Goal: Information Seeking & Learning: Check status

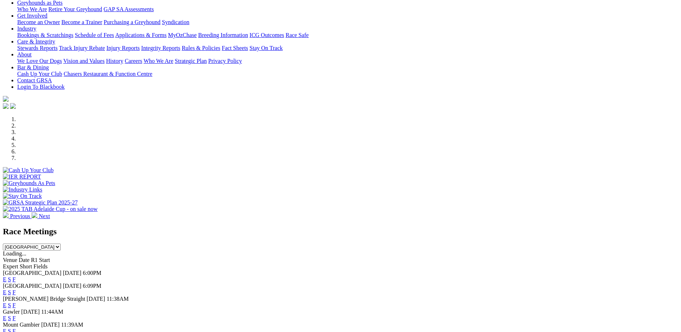
scroll to position [144, 0]
click at [16, 276] on link "F" at bounding box center [14, 279] width 3 height 6
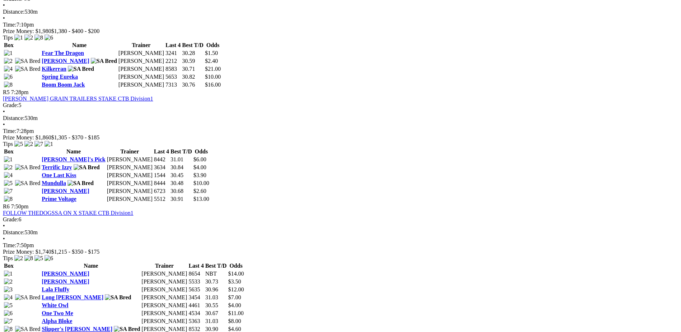
scroll to position [754, 0]
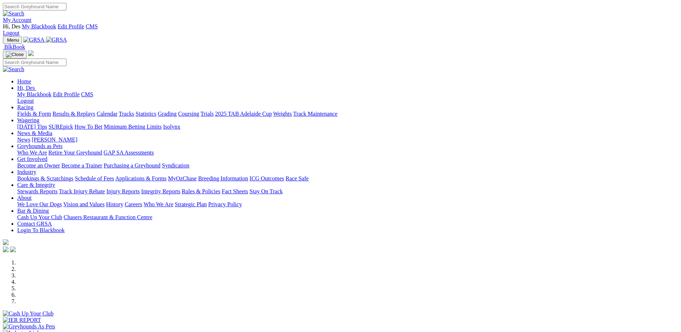
scroll to position [144, 0]
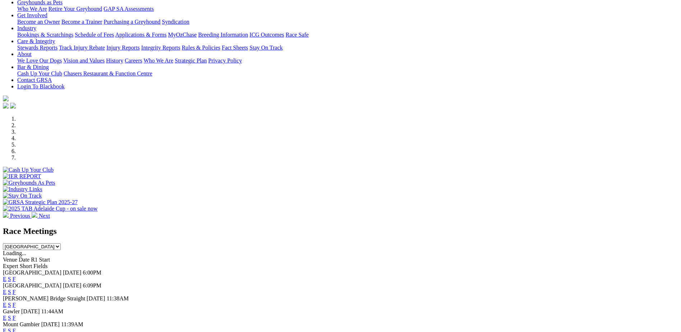
click at [16, 289] on link "F" at bounding box center [14, 292] width 3 height 6
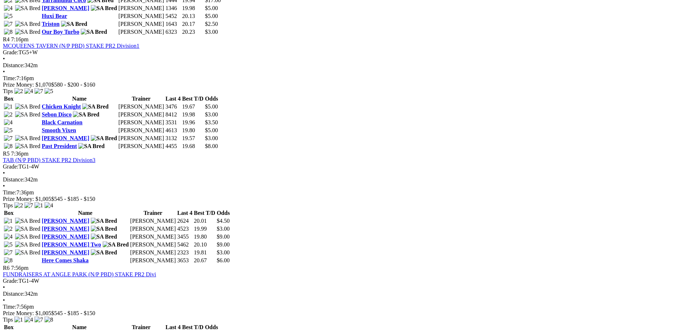
scroll to position [718, 0]
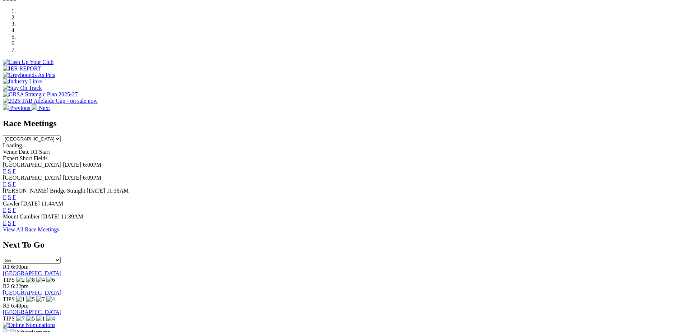
scroll to position [251, 0]
click at [16, 194] on link "F" at bounding box center [14, 197] width 3 height 6
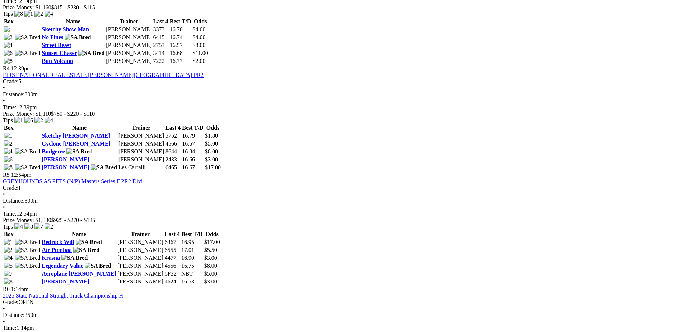
scroll to position [647, 0]
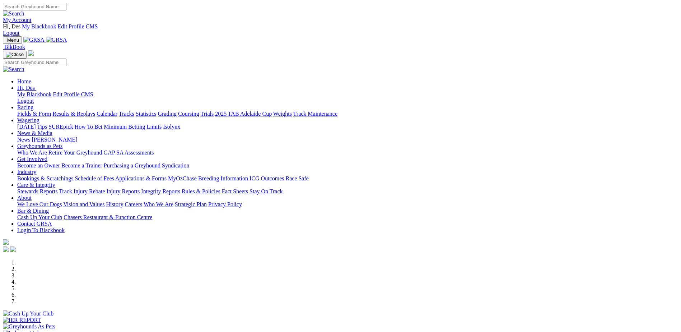
scroll to position [251, 0]
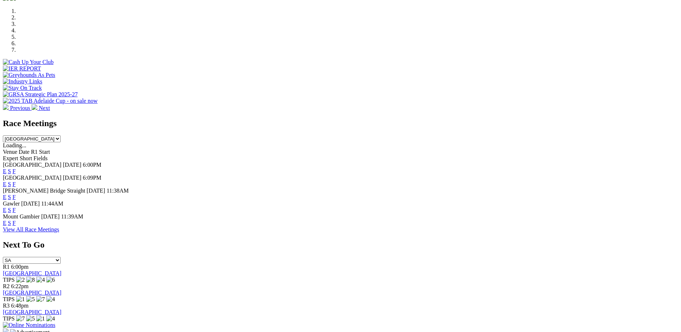
click at [16, 207] on link "F" at bounding box center [14, 210] width 3 height 6
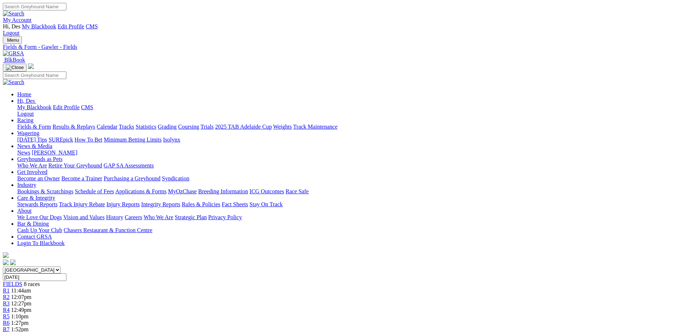
click at [95, 124] on link "Results & Replays" at bounding box center [73, 127] width 43 height 6
click at [66, 273] on input "Select date" at bounding box center [35, 277] width 64 height 8
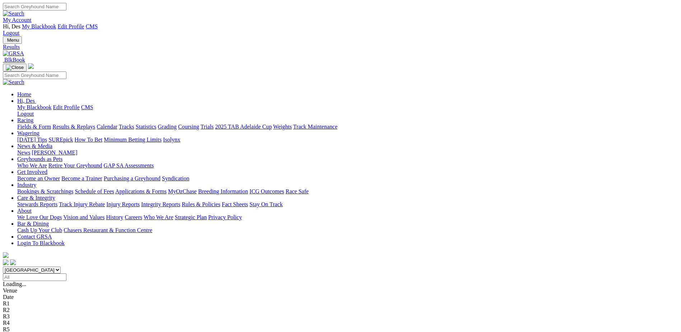
type input "[DATE]"
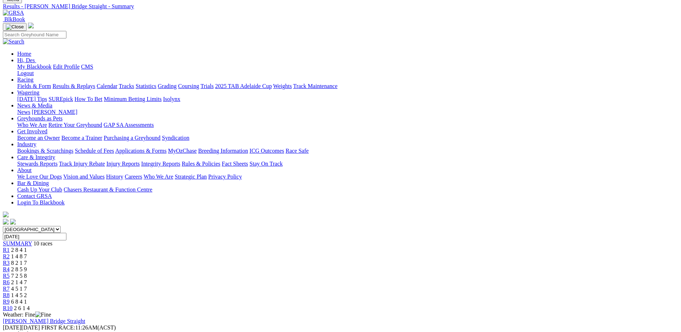
scroll to position [36, 0]
